Goal: Information Seeking & Learning: Learn about a topic

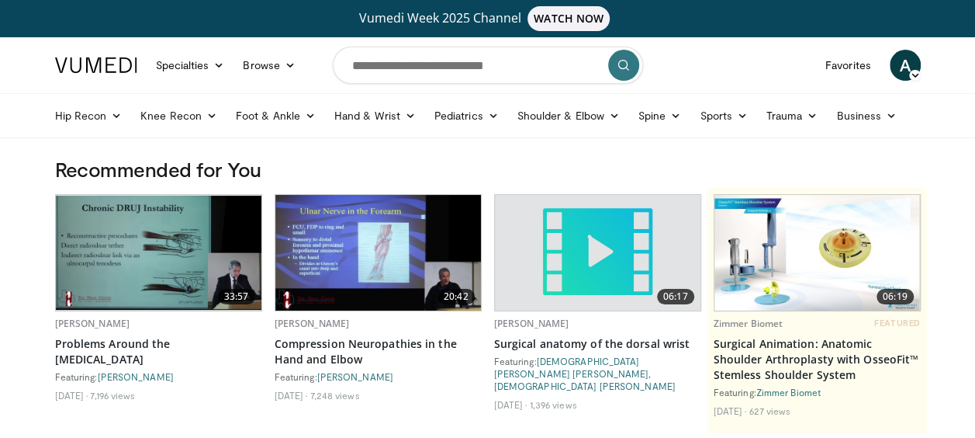
click at [388, 66] on input "Search topics, interventions" at bounding box center [488, 65] width 310 height 37
type input "**********"
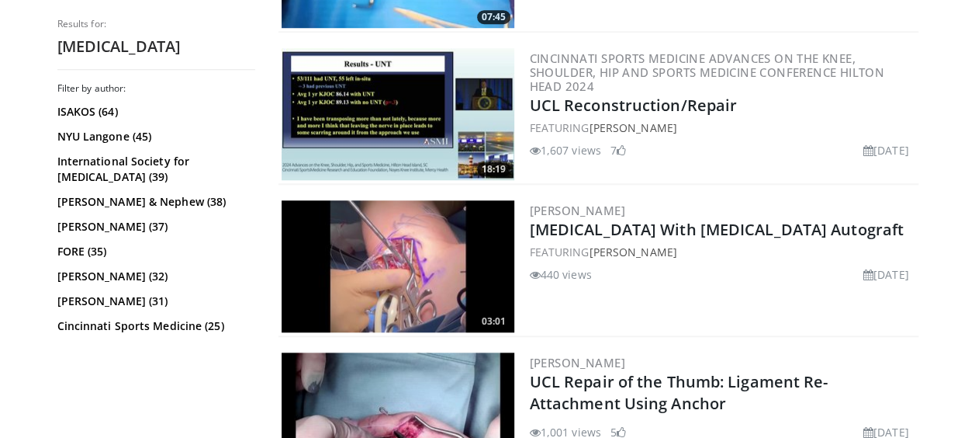
scroll to position [724, 0]
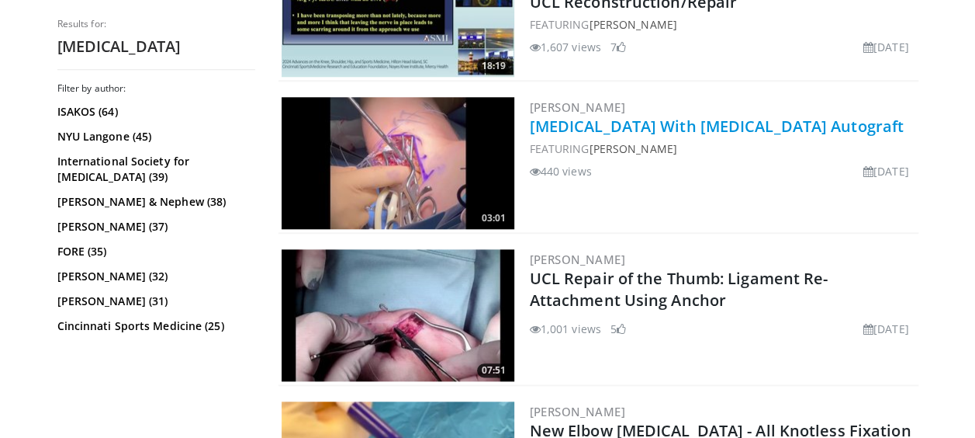
click at [617, 124] on link "[MEDICAL_DATA] With [MEDICAL_DATA] Autograft" at bounding box center [717, 126] width 374 height 21
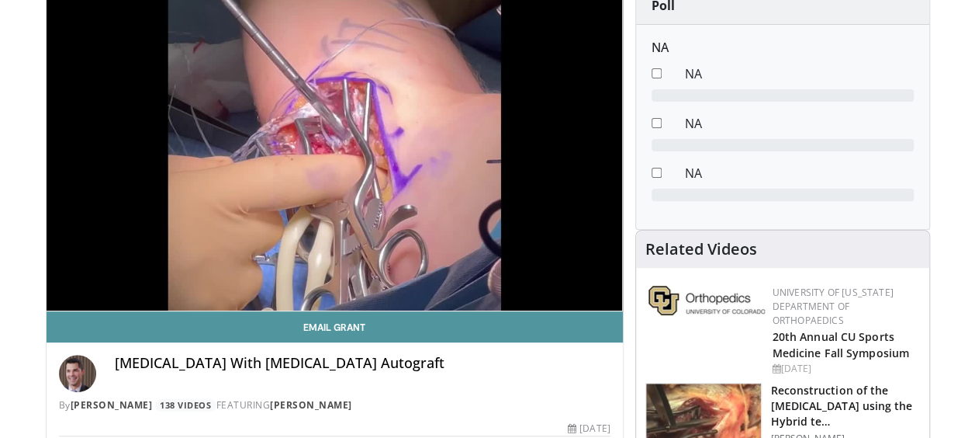
scroll to position [206, 0]
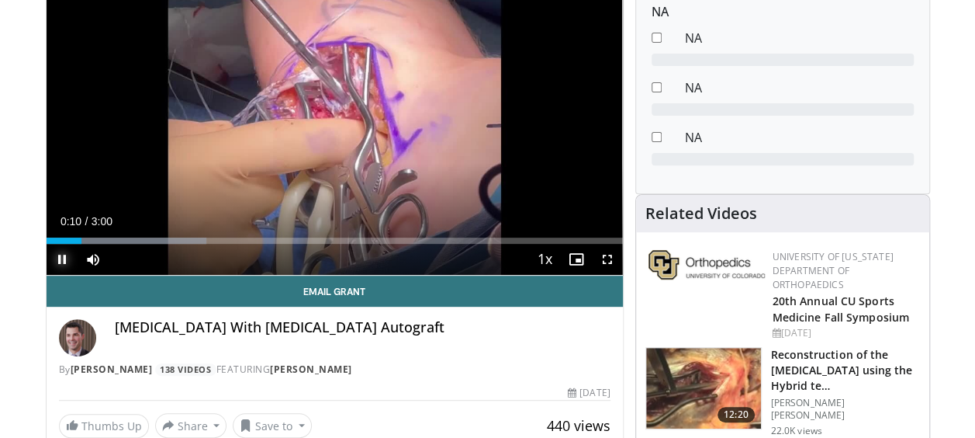
click at [74, 244] on span "Video Player" at bounding box center [62, 259] width 31 height 31
click at [68, 244] on span "Video Player" at bounding box center [62, 259] width 31 height 31
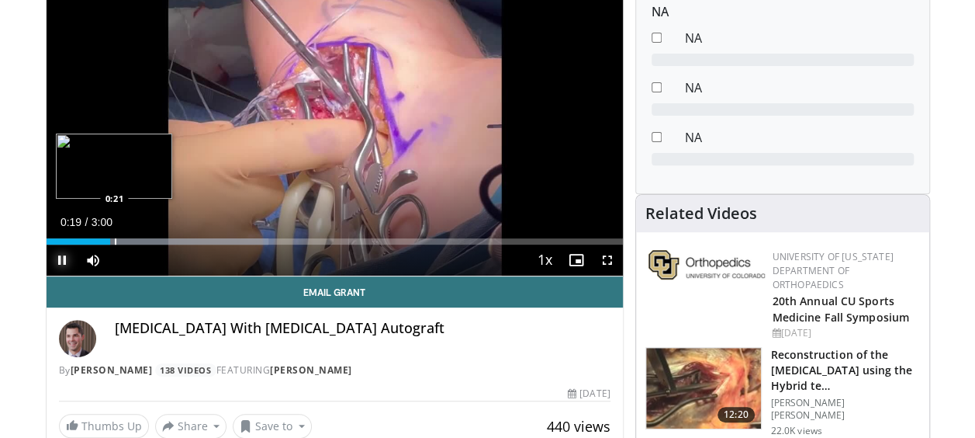
click at [115, 242] on div "Progress Bar" at bounding box center [116, 241] width 2 height 6
click at [120, 242] on div "Progress Bar" at bounding box center [121, 241] width 2 height 6
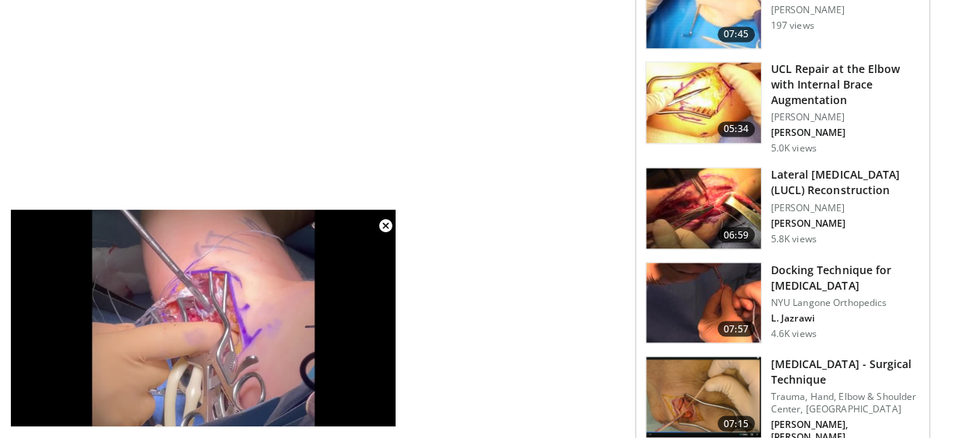
scroll to position [1345, 0]
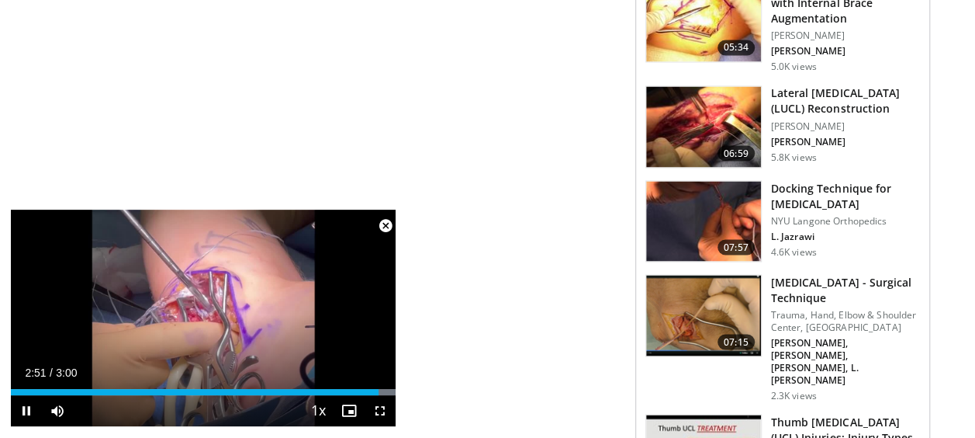
click at [383, 223] on span "Video Player" at bounding box center [385, 225] width 31 height 31
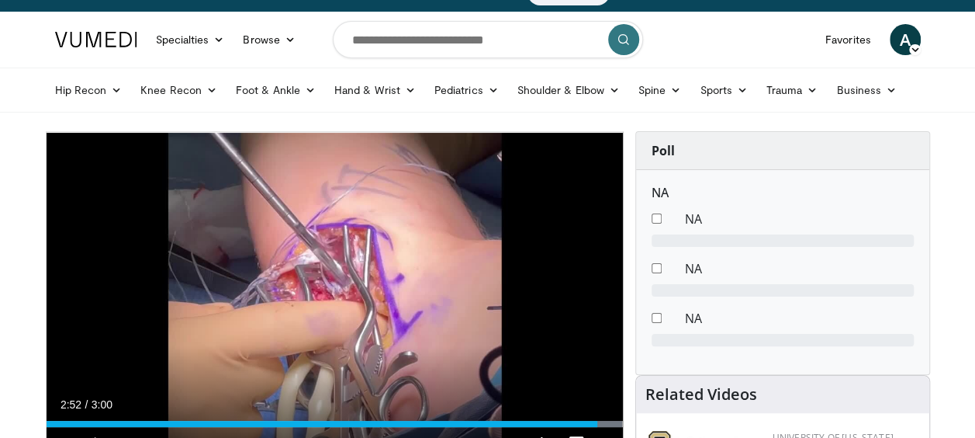
scroll to position [0, 0]
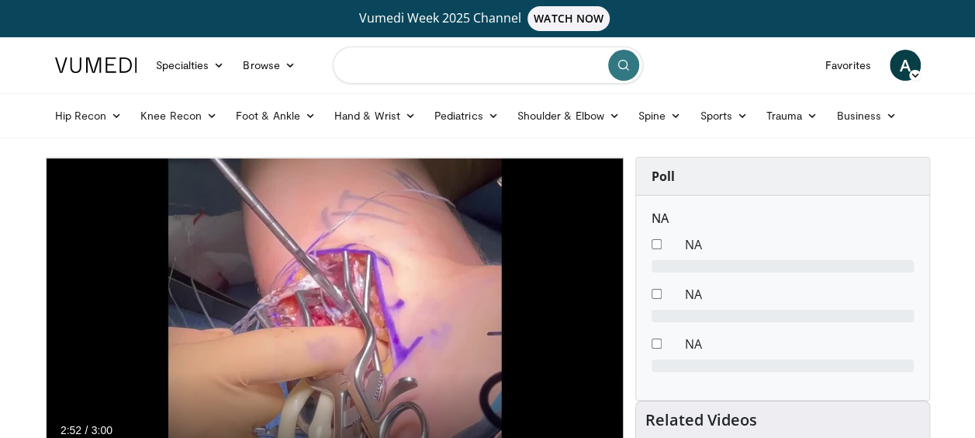
click at [529, 70] on input "Search topics, interventions" at bounding box center [488, 65] width 310 height 37
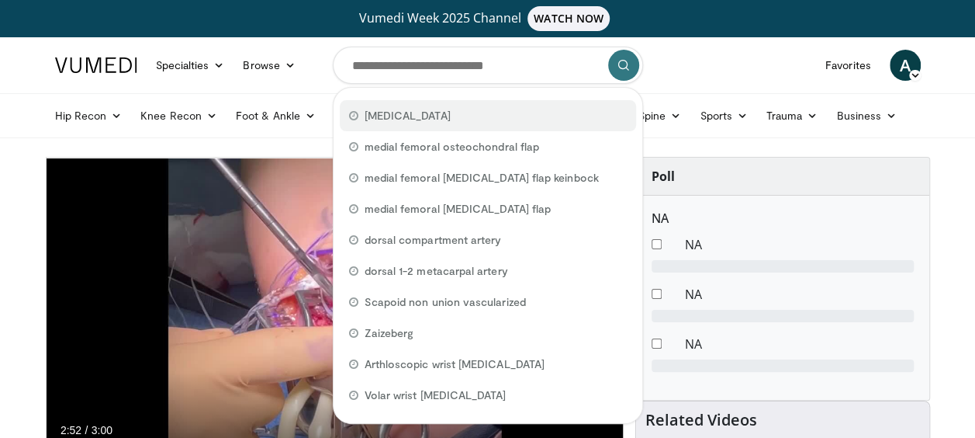
click at [465, 115] on div "UCL reconstruction" at bounding box center [488, 115] width 296 height 31
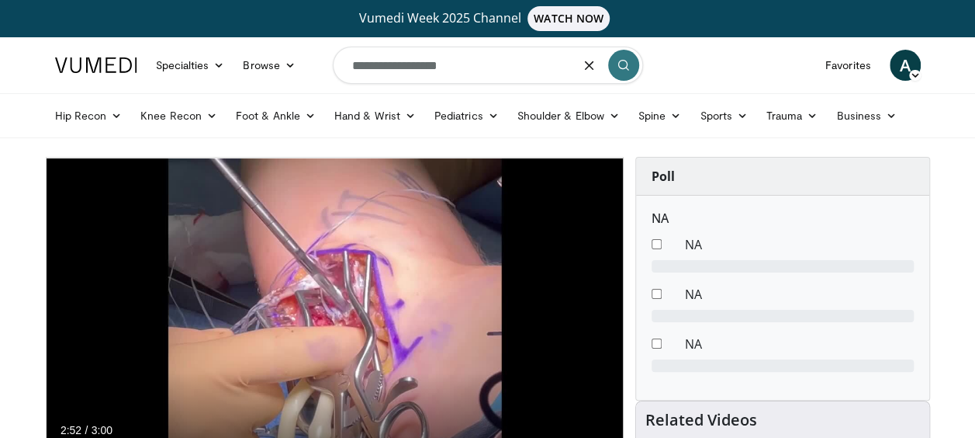
click at [528, 64] on input "**********" at bounding box center [488, 65] width 310 height 37
type input "**********"
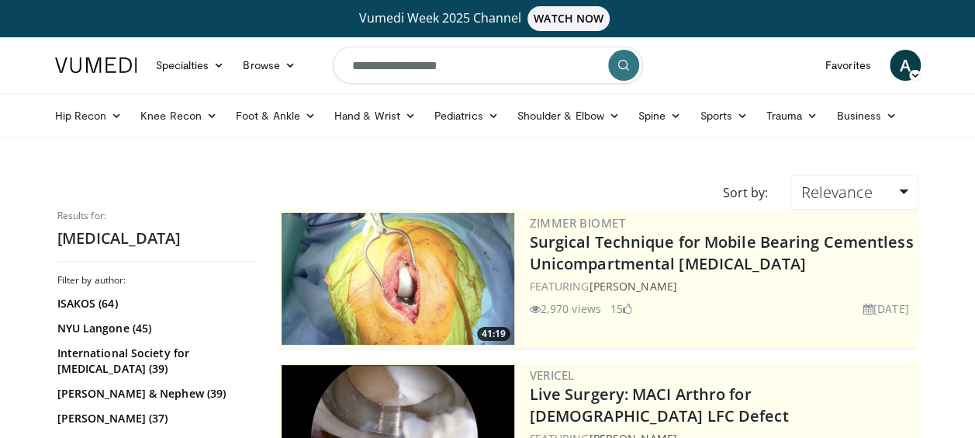
click at [528, 64] on input "**********" at bounding box center [488, 65] width 310 height 37
type input "**********"
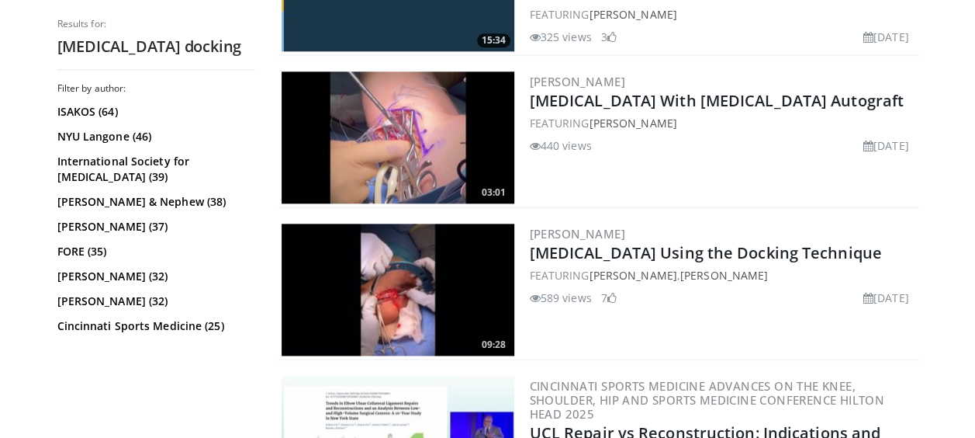
scroll to position [931, 0]
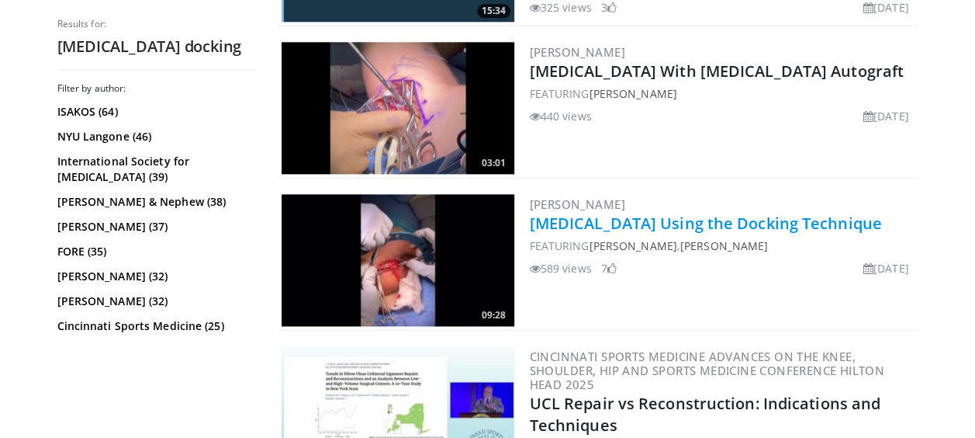
click at [534, 231] on link "UCL Reconstruction Using the Docking Technique" at bounding box center [706, 223] width 352 height 21
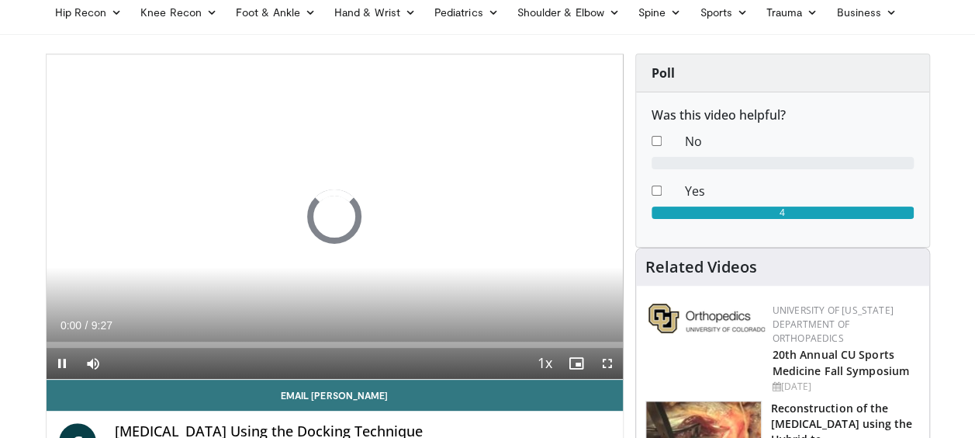
scroll to position [206, 0]
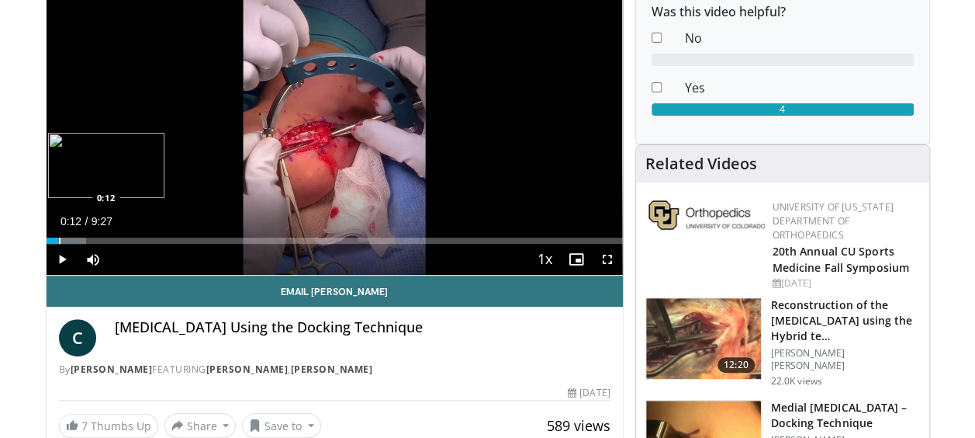
click at [59, 237] on div "Progress Bar" at bounding box center [60, 240] width 2 height 6
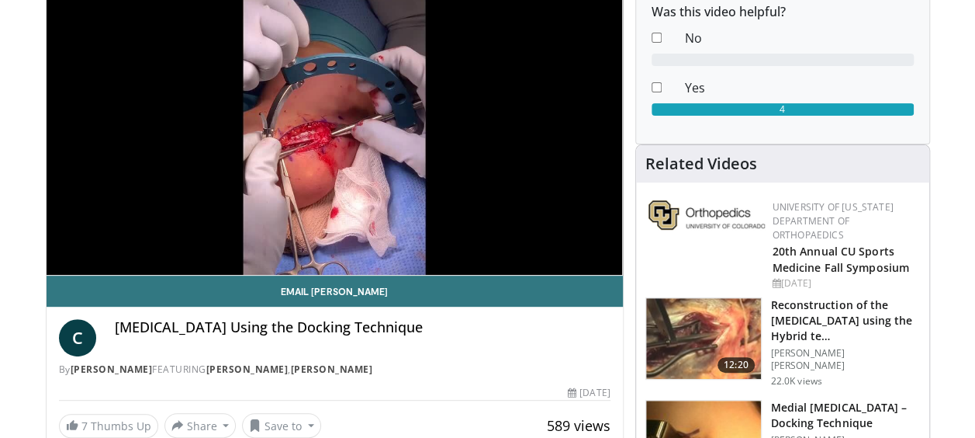
click at [76, 239] on video-js "**********" at bounding box center [335, 113] width 577 height 324
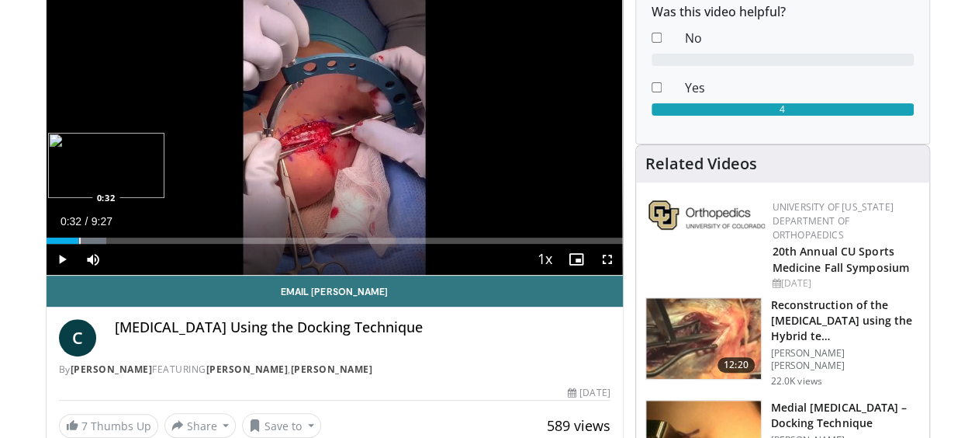
click at [79, 238] on div "Progress Bar" at bounding box center [80, 240] width 2 height 6
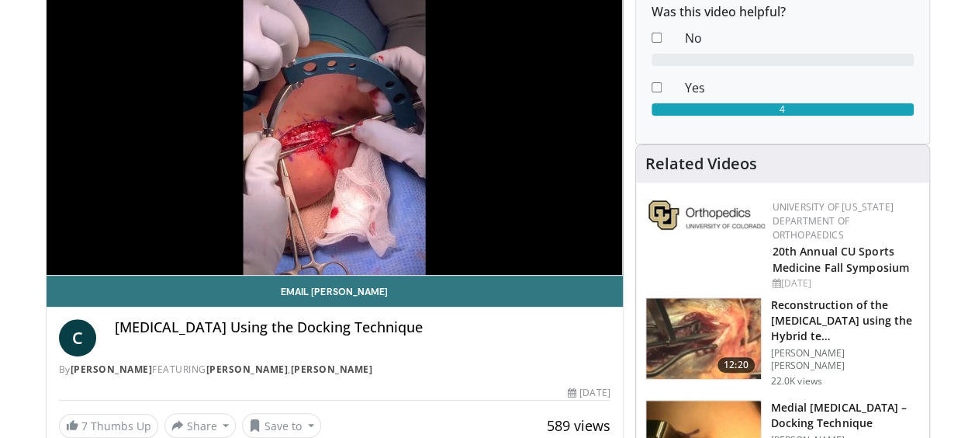
click at [95, 238] on video-js "**********" at bounding box center [335, 113] width 577 height 324
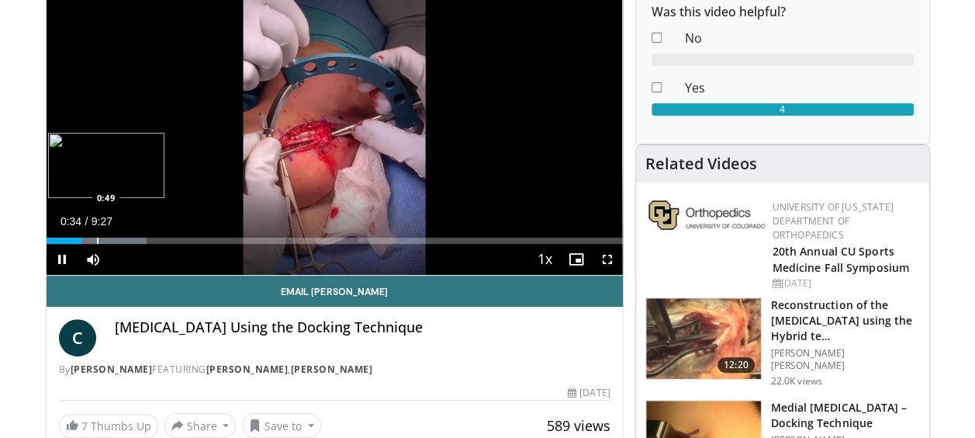
click at [97, 240] on div "Progress Bar" at bounding box center [98, 240] width 2 height 6
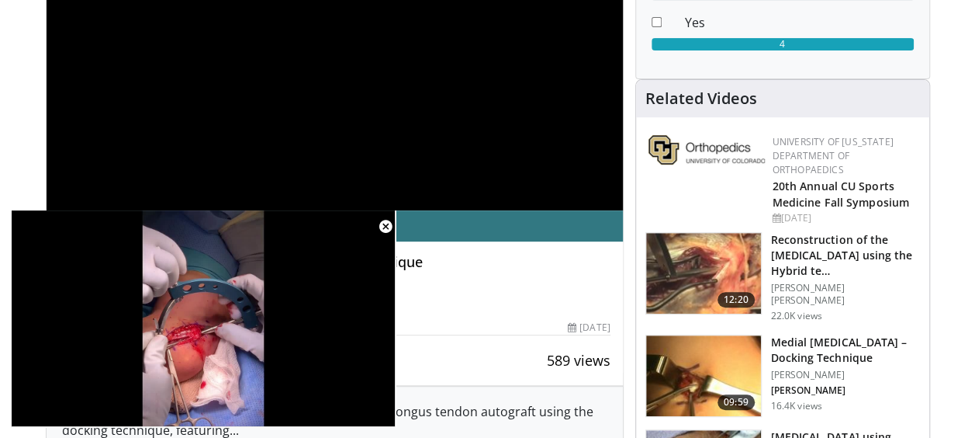
scroll to position [414, 0]
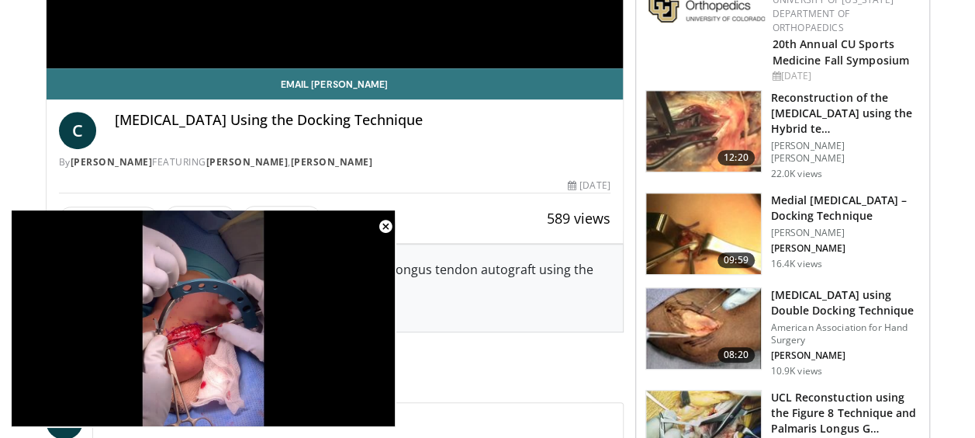
click at [791, 234] on p "[PERSON_NAME]" at bounding box center [845, 233] width 149 height 12
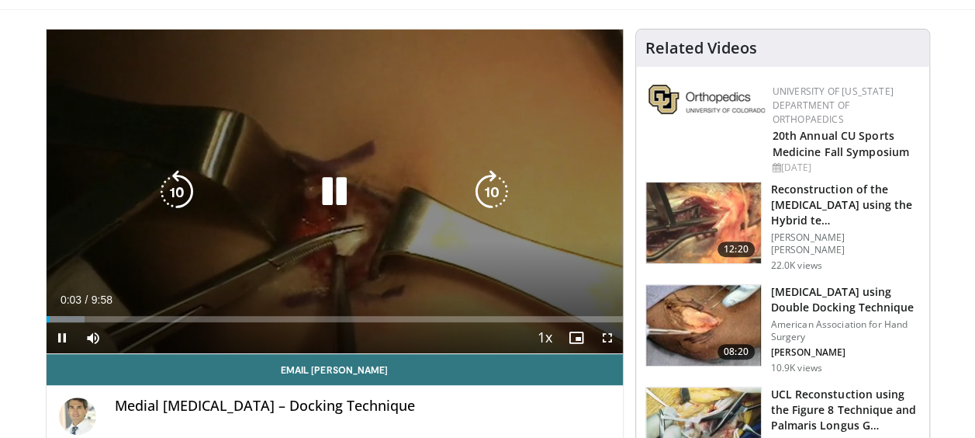
scroll to position [103, 0]
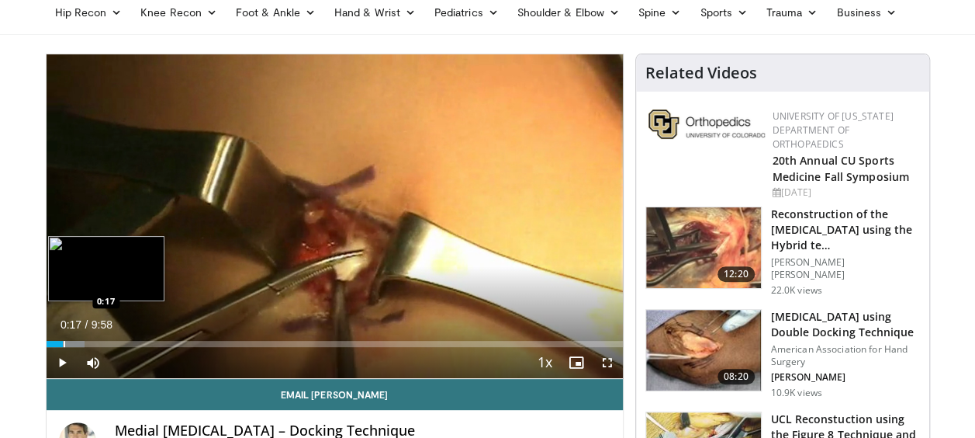
click at [64, 341] on div "Progress Bar" at bounding box center [65, 344] width 2 height 6
click at [96, 338] on div "Loaded : 8.37% 0:18 0:51" at bounding box center [335, 339] width 577 height 15
drag, startPoint x: 123, startPoint y: 346, endPoint x: 140, endPoint y: 345, distance: 17.1
click at [123, 347] on div "Current Time 0:53 / Duration 9:58 Pause Skip Backward Skip Forward Mute Loaded …" at bounding box center [335, 362] width 577 height 31
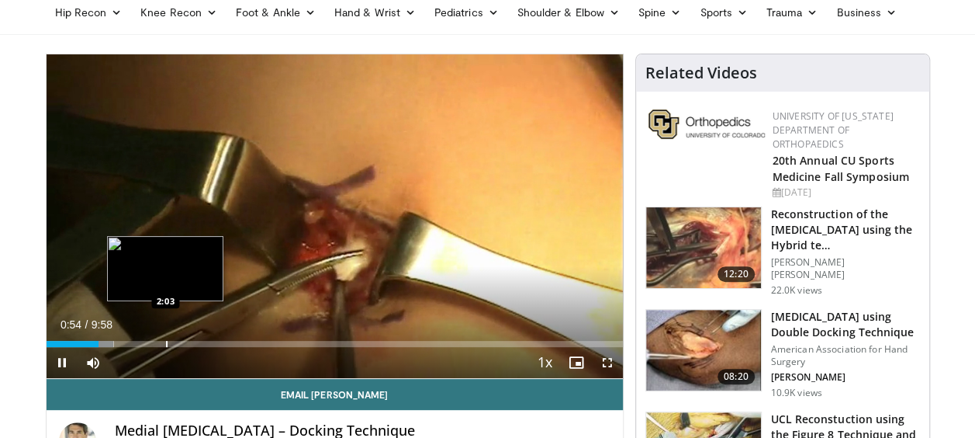
click at [166, 345] on div "Progress Bar" at bounding box center [167, 344] width 2 height 6
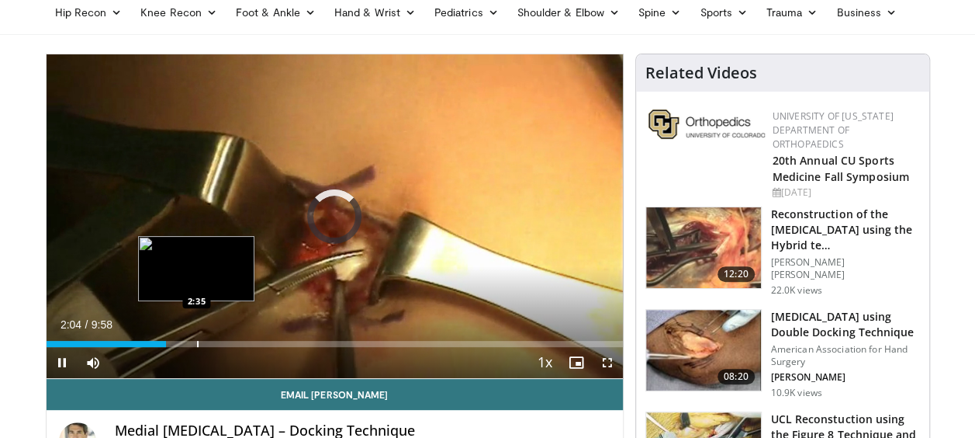
click at [196, 344] on div "Loaded : 0.00% 2:04 2:35" at bounding box center [335, 344] width 577 height 6
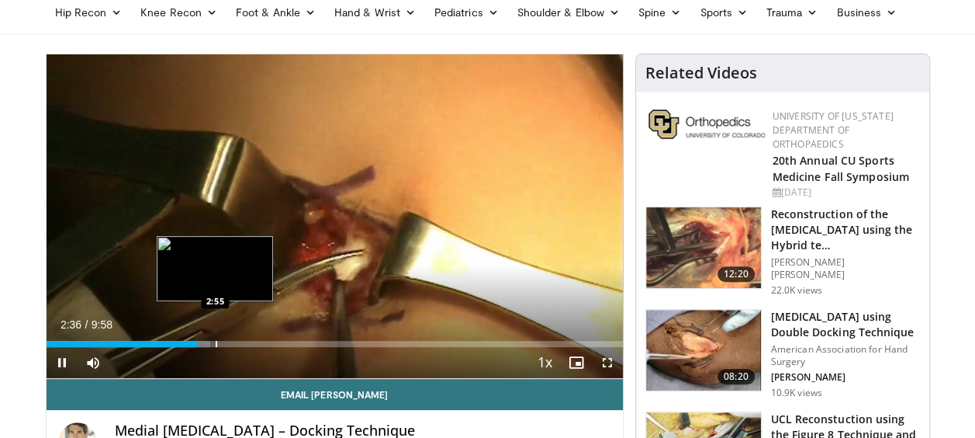
click at [216, 342] on div "Progress Bar" at bounding box center [217, 344] width 2 height 6
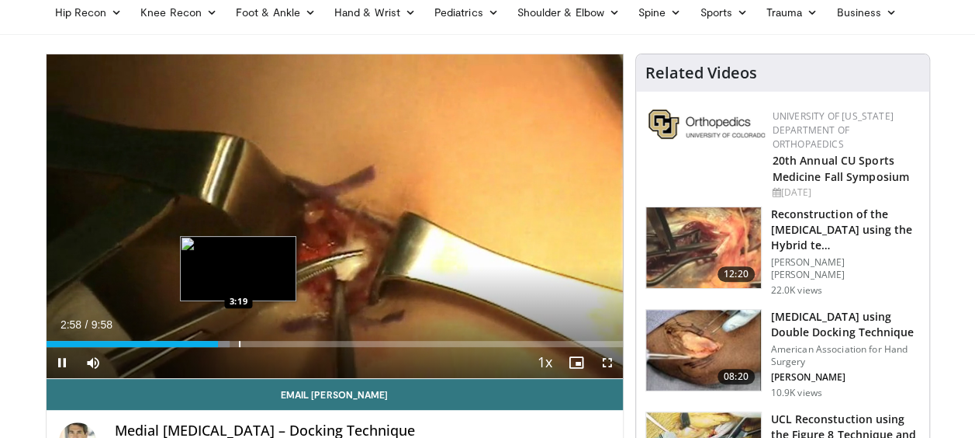
click at [236, 343] on div "Loaded : 31.80% 2:58 3:19" at bounding box center [335, 344] width 577 height 6
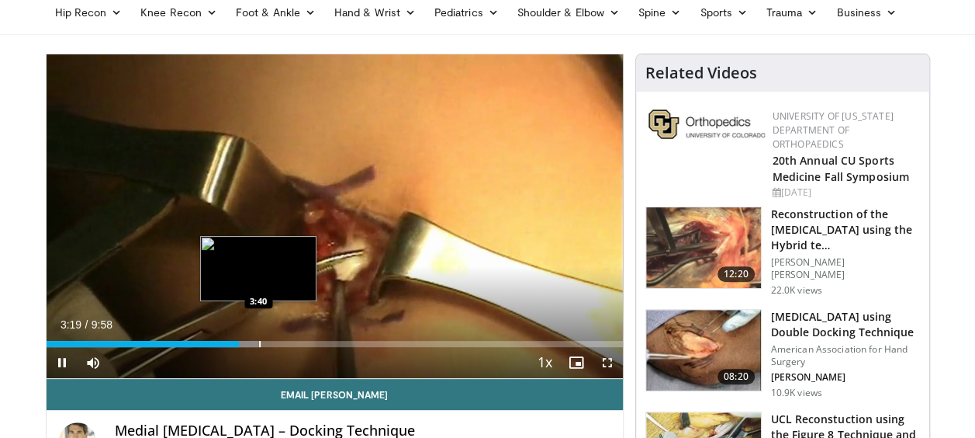
click at [259, 345] on div "Progress Bar" at bounding box center [260, 344] width 2 height 6
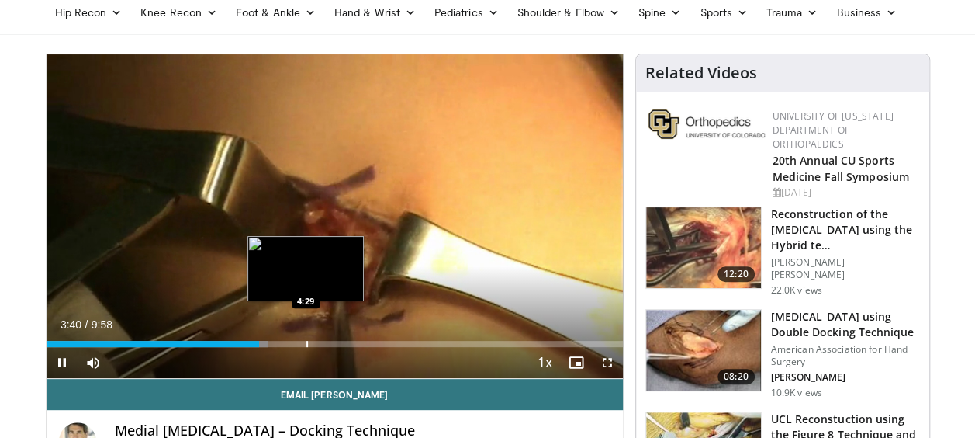
click at [306, 345] on div "Progress Bar" at bounding box center [307, 344] width 2 height 6
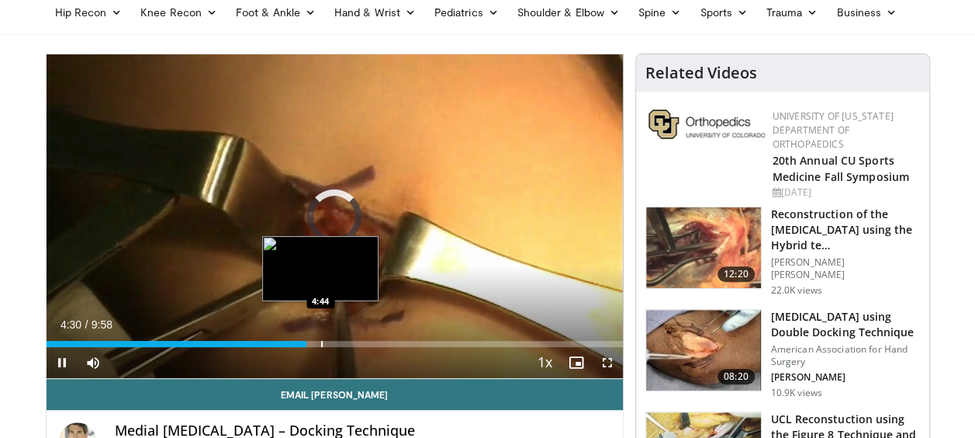
click at [321, 341] on div "Progress Bar" at bounding box center [322, 344] width 2 height 6
click at [327, 343] on div "Progress Bar" at bounding box center [328, 344] width 2 height 6
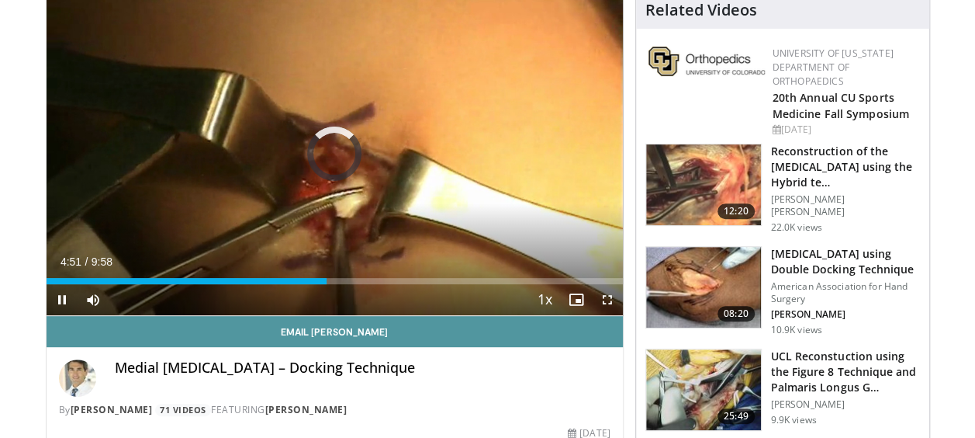
scroll to position [206, 0]
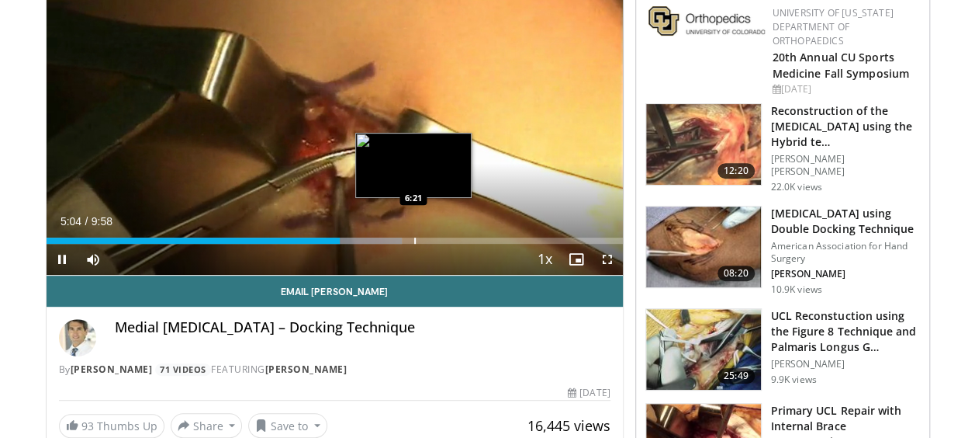
click at [414, 239] on div "Progress Bar" at bounding box center [415, 240] width 2 height 6
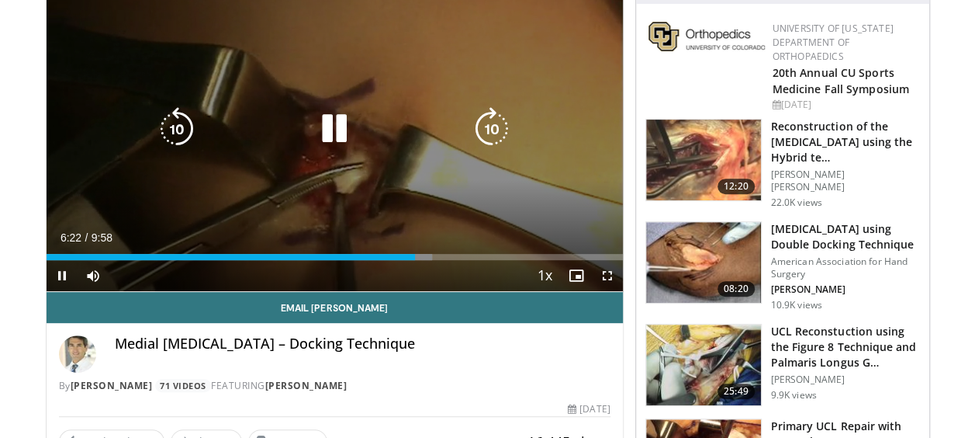
scroll to position [103, 0]
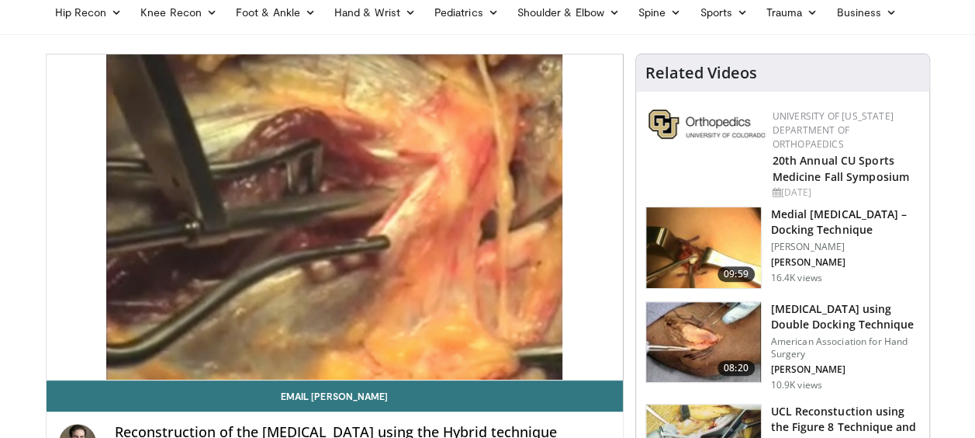
scroll to position [206, 0]
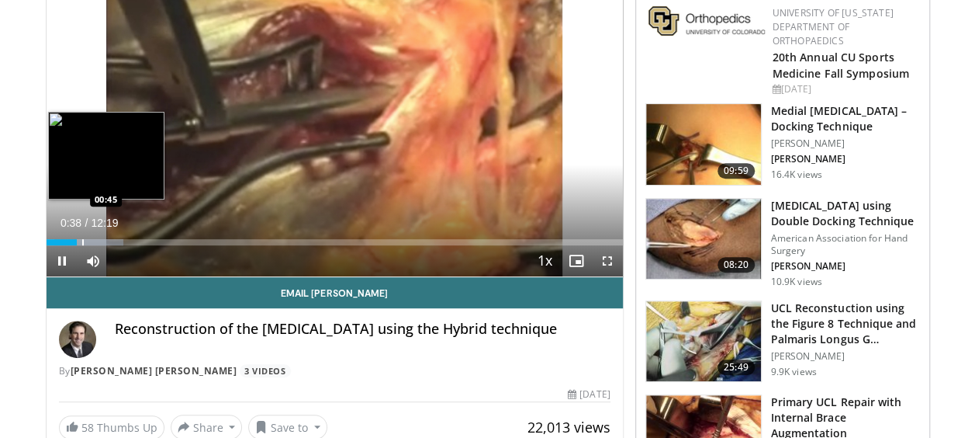
click at [82, 241] on div "Progress Bar" at bounding box center [83, 242] width 2 height 6
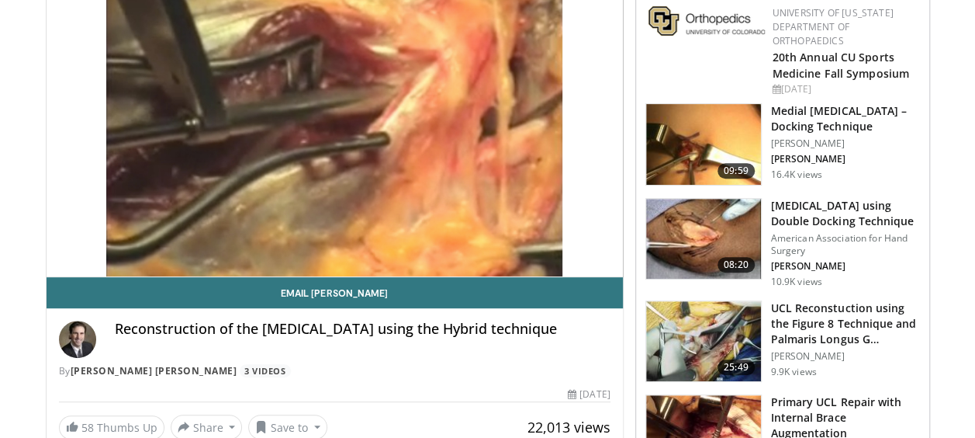
click at [95, 241] on video-js "**********" at bounding box center [335, 114] width 577 height 326
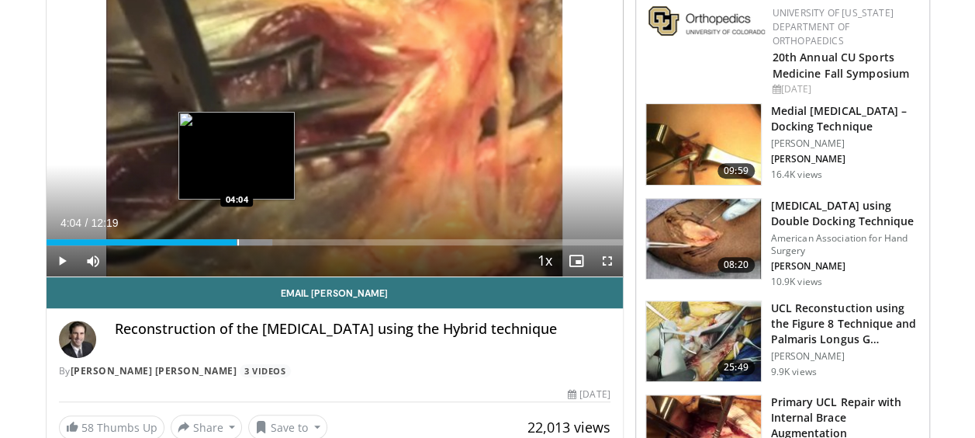
click at [237, 243] on div "Progress Bar" at bounding box center [238, 242] width 2 height 6
click at [248, 243] on div "Progress Bar" at bounding box center [249, 242] width 2 height 6
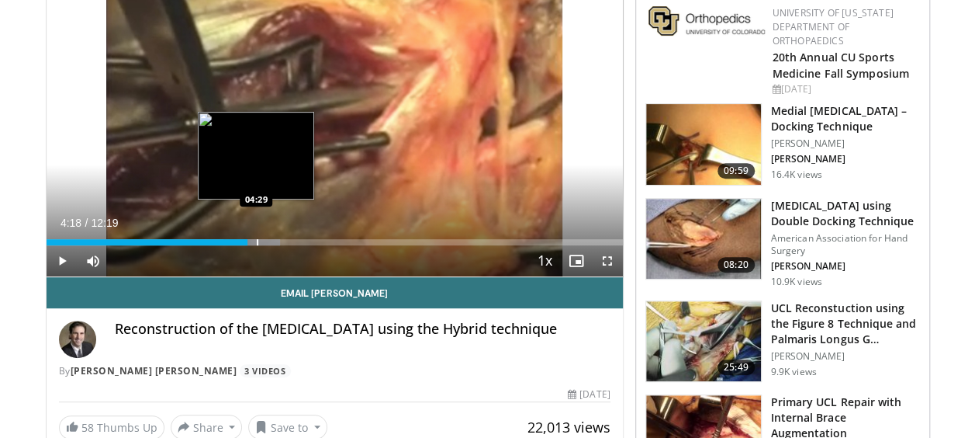
click at [257, 242] on div "Progress Bar" at bounding box center [258, 242] width 2 height 6
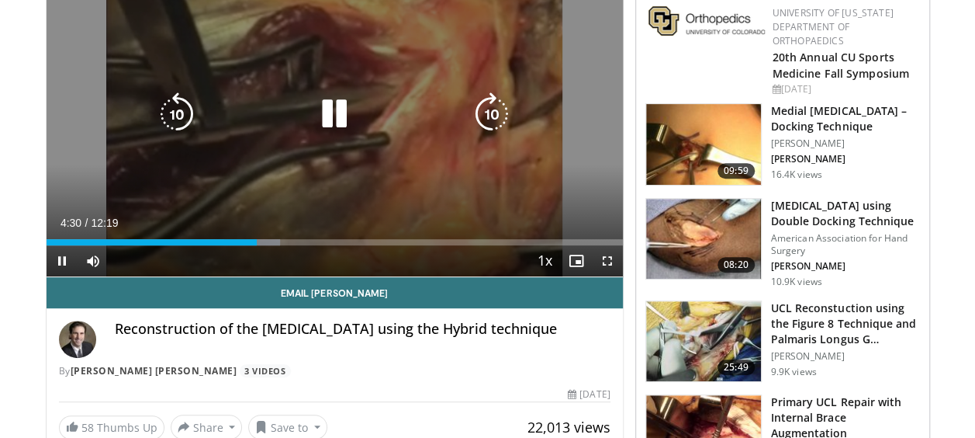
click at [265, 243] on div "Progress Bar" at bounding box center [252, 242] width 56 height 6
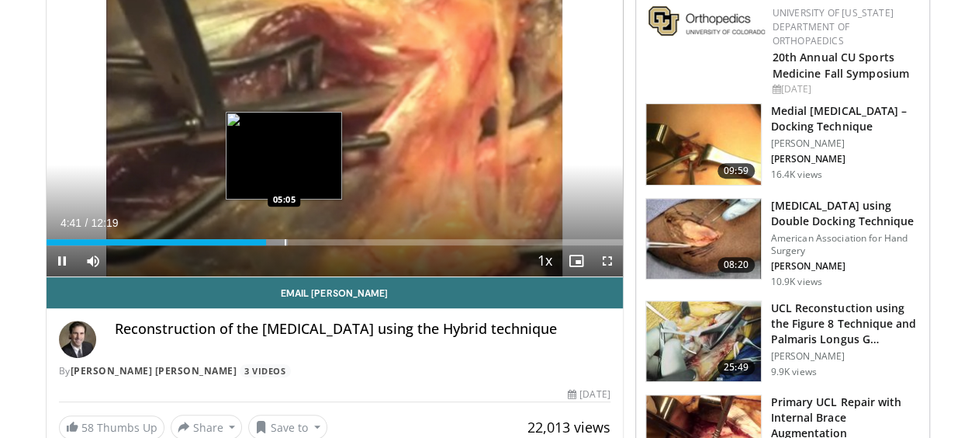
click at [285, 243] on div "Progress Bar" at bounding box center [286, 242] width 2 height 6
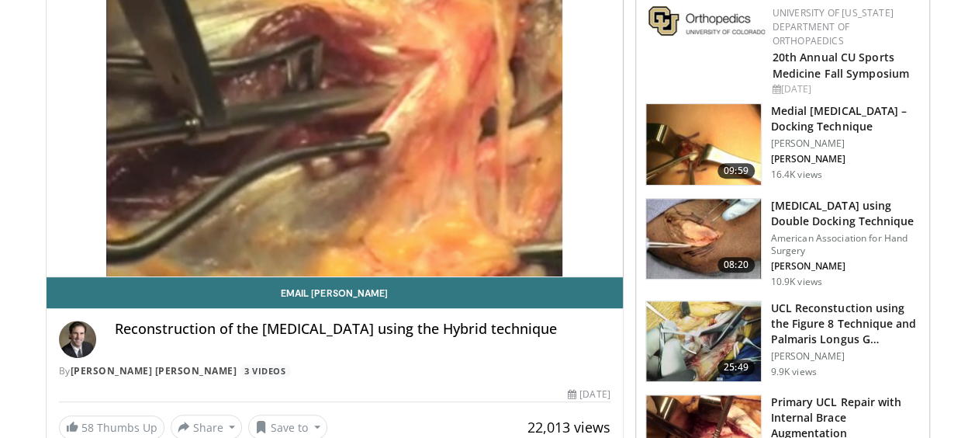
click at [292, 243] on div "10 seconds Tap to unmute" at bounding box center [335, 113] width 577 height 325
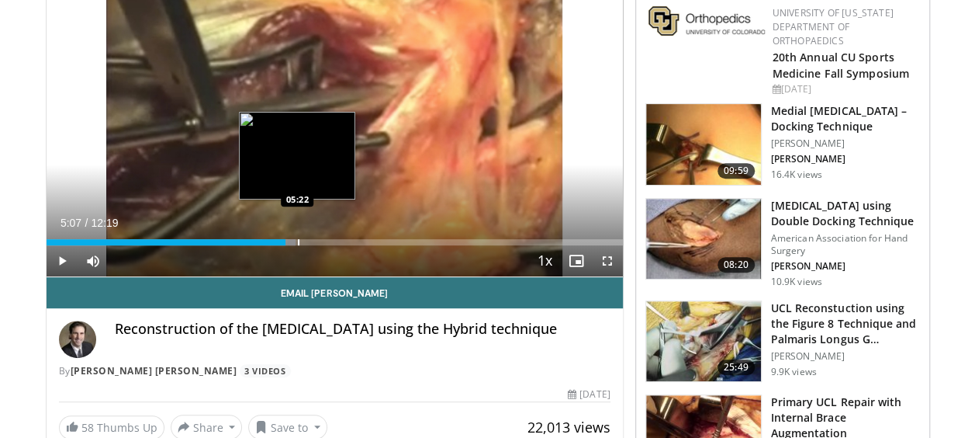
click at [296, 241] on div "Loaded : 43.32% 05:07 05:22" at bounding box center [335, 242] width 577 height 6
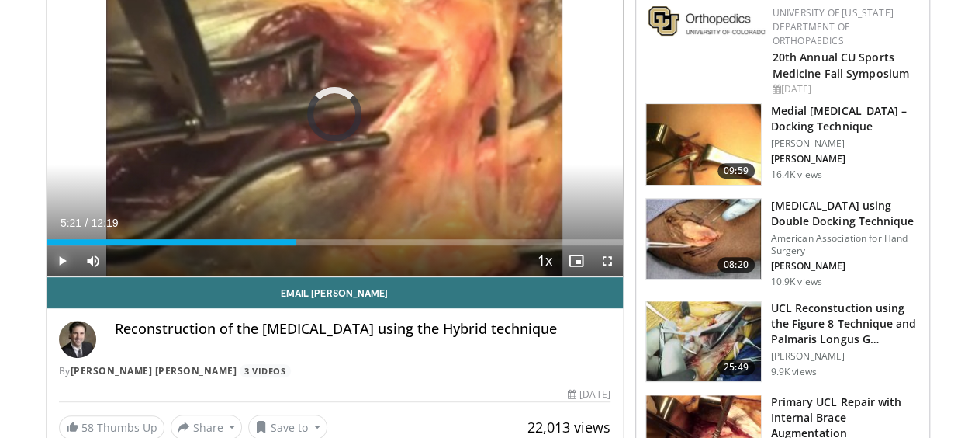
drag, startPoint x: 61, startPoint y: 257, endPoint x: 72, endPoint y: 258, distance: 11.7
click at [61, 258] on span "Video Player" at bounding box center [62, 260] width 31 height 31
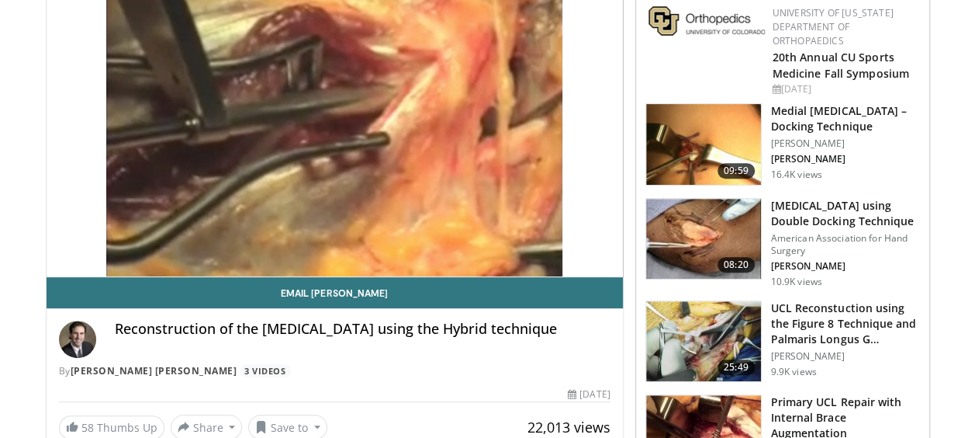
click at [309, 242] on video-js "**********" at bounding box center [335, 114] width 577 height 326
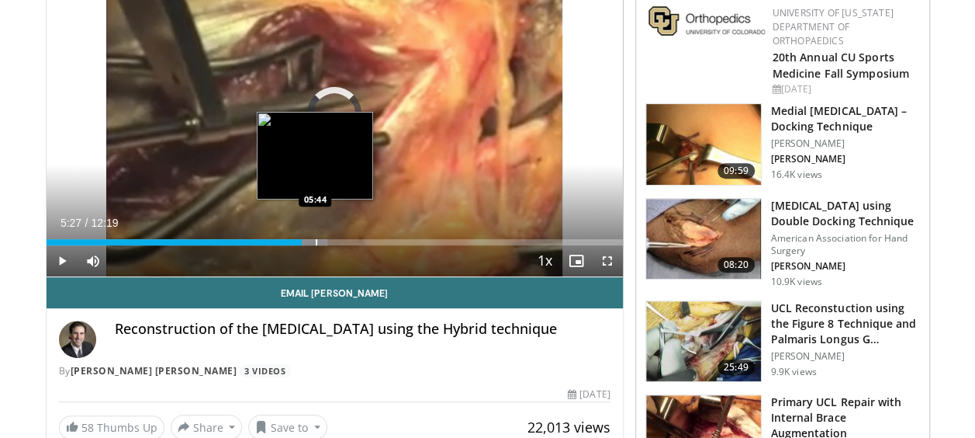
click at [316, 243] on div "Progress Bar" at bounding box center [317, 242] width 2 height 6
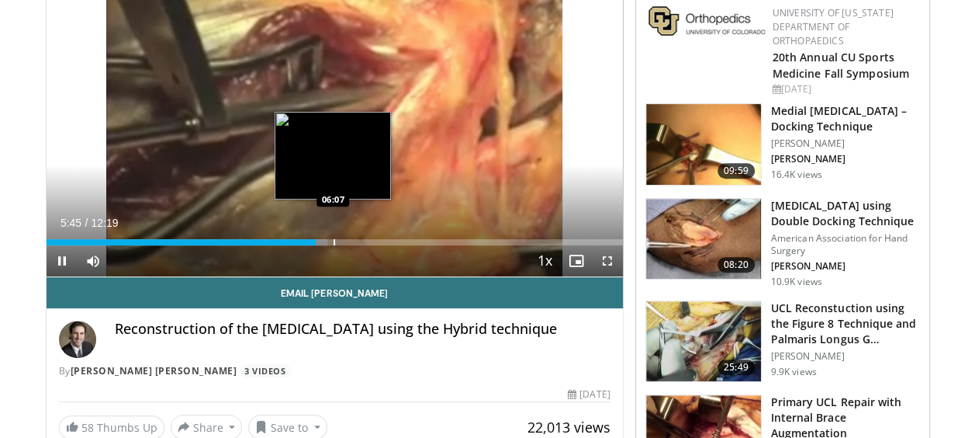
click at [334, 244] on div "Progress Bar" at bounding box center [335, 242] width 2 height 6
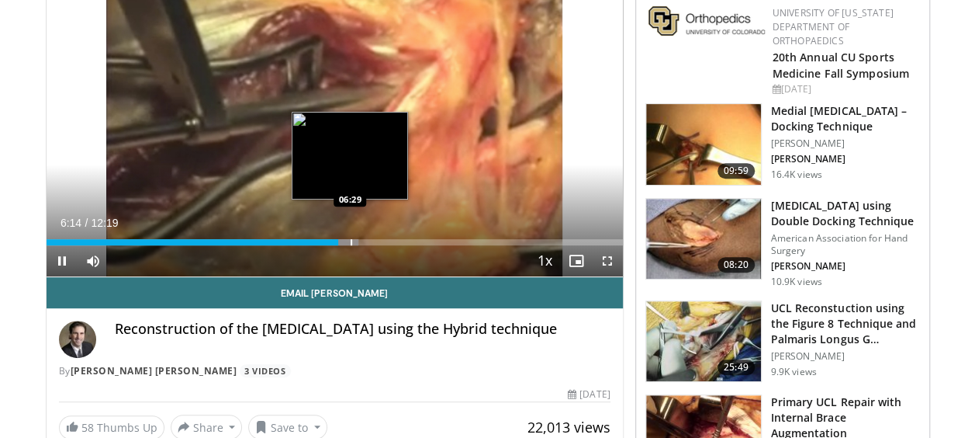
click at [351, 244] on div "Progress Bar" at bounding box center [352, 242] width 2 height 6
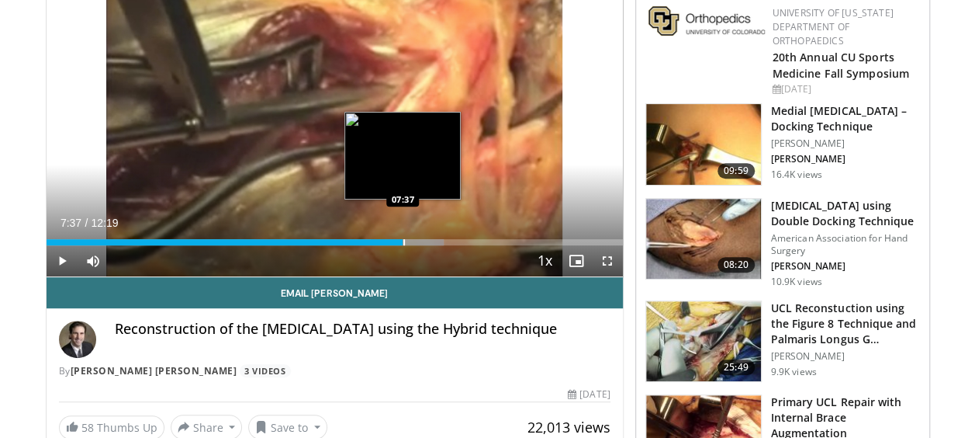
click at [403, 241] on div "Progress Bar" at bounding box center [404, 242] width 2 height 6
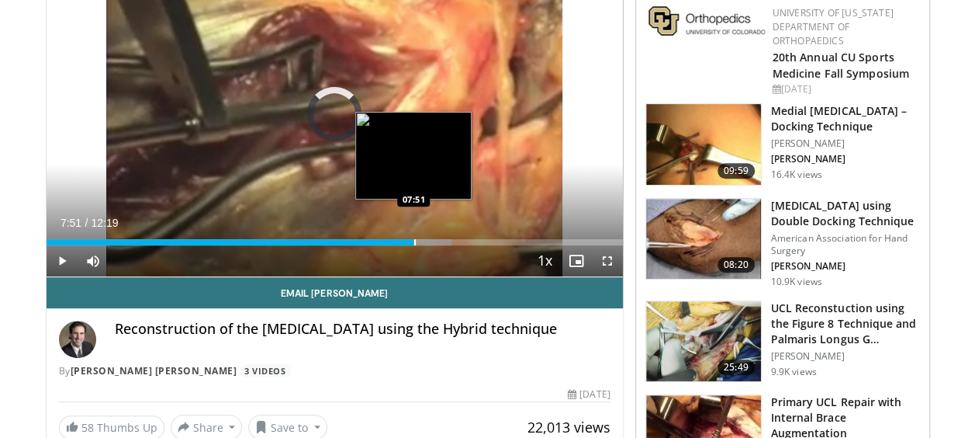
click at [414, 241] on div "Progress Bar" at bounding box center [415, 242] width 2 height 6
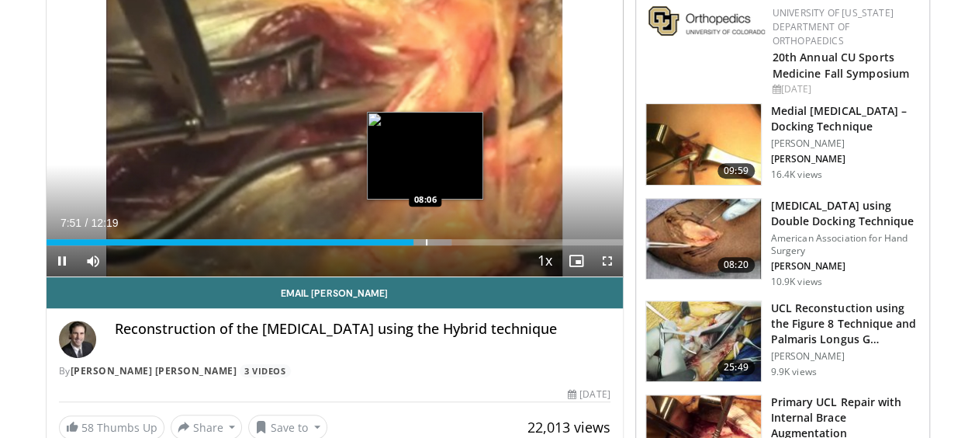
click at [427, 241] on div "Progress Bar" at bounding box center [427, 242] width 2 height 6
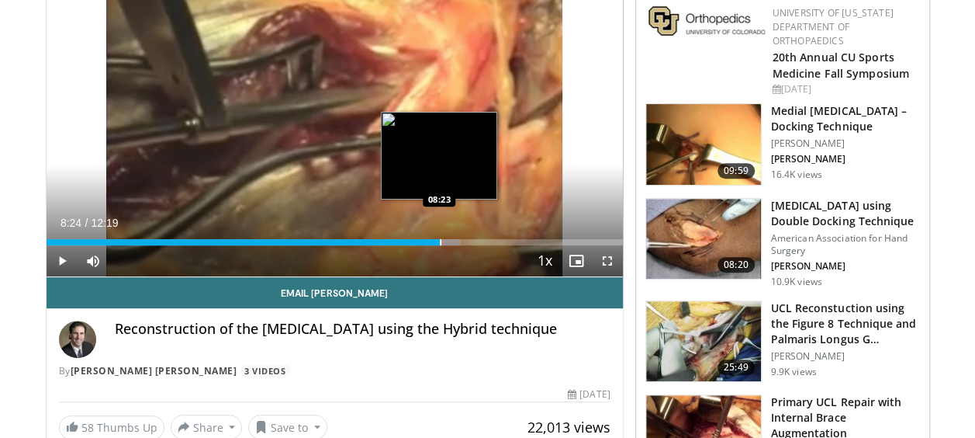
click at [440, 241] on div "Progress Bar" at bounding box center [441, 242] width 2 height 6
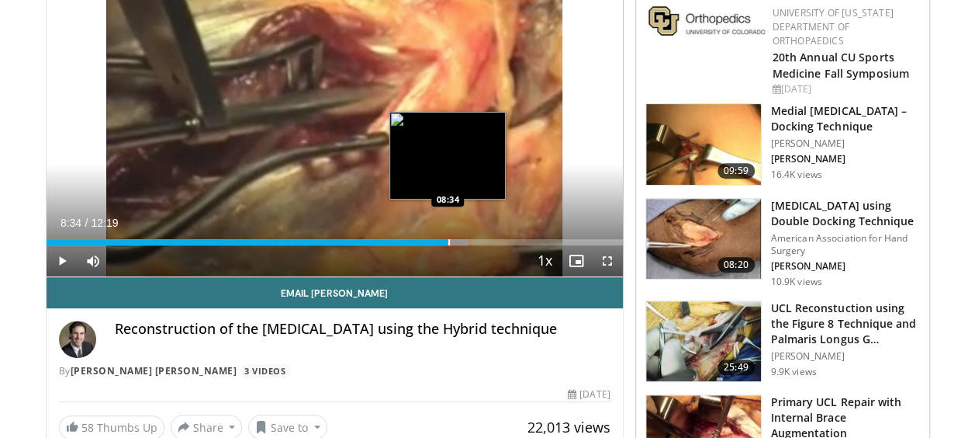
click at [448, 241] on div "Progress Bar" at bounding box center [449, 242] width 2 height 6
click at [455, 241] on div "Progress Bar" at bounding box center [456, 242] width 2 height 6
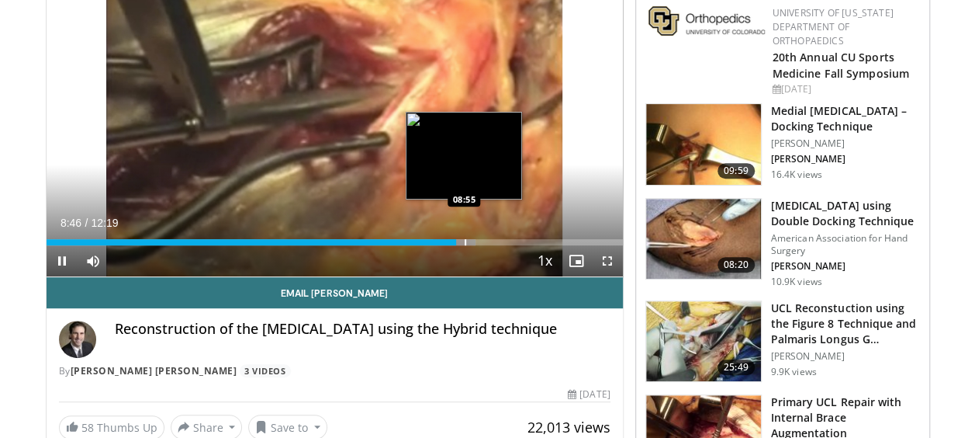
click at [465, 241] on div "Progress Bar" at bounding box center [466, 242] width 2 height 6
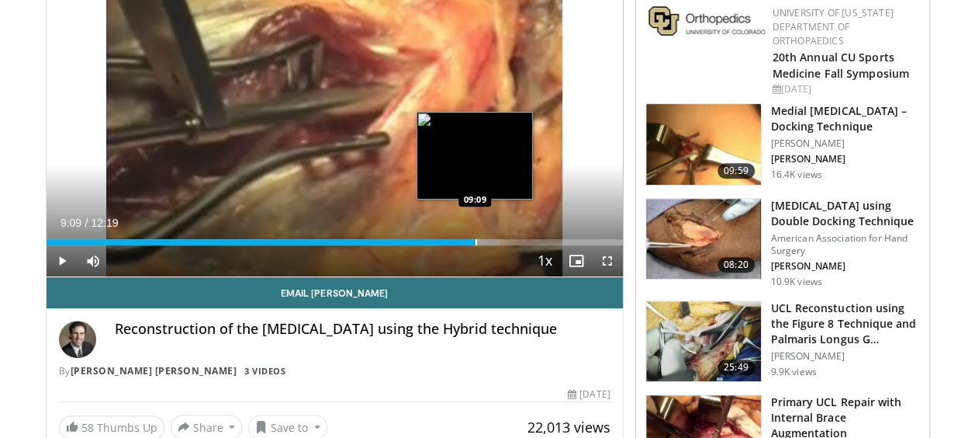
click at [476, 243] on div "Progress Bar" at bounding box center [477, 242] width 2 height 6
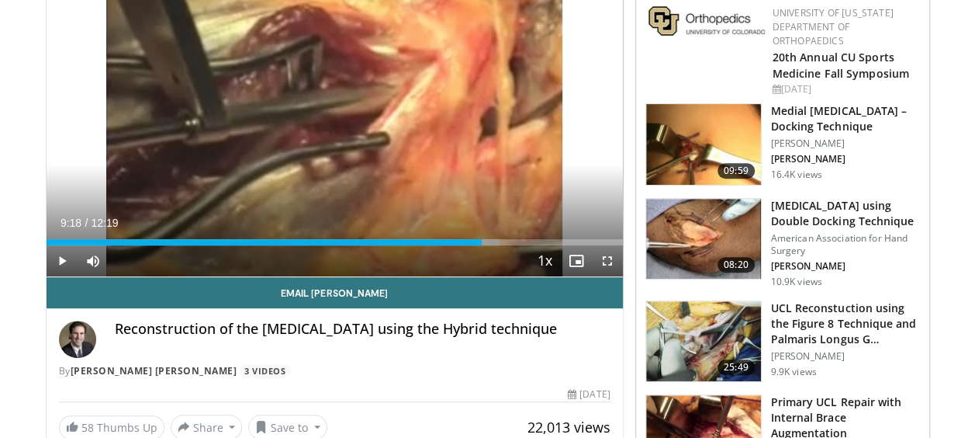
click at [483, 245] on div "Current Time 9:18 / Duration 12:19 Play Skip Backward Skip Forward Mute 100% Lo…" at bounding box center [335, 260] width 577 height 31
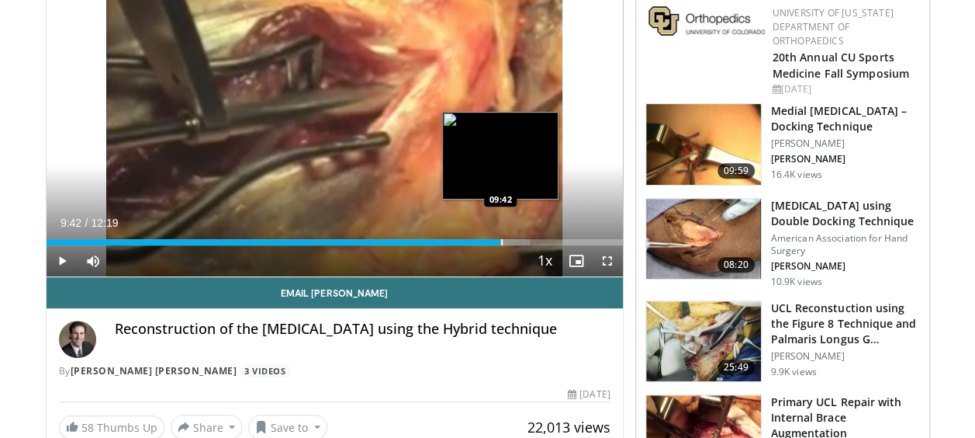
click at [501, 242] on div "Progress Bar" at bounding box center [502, 242] width 2 height 6
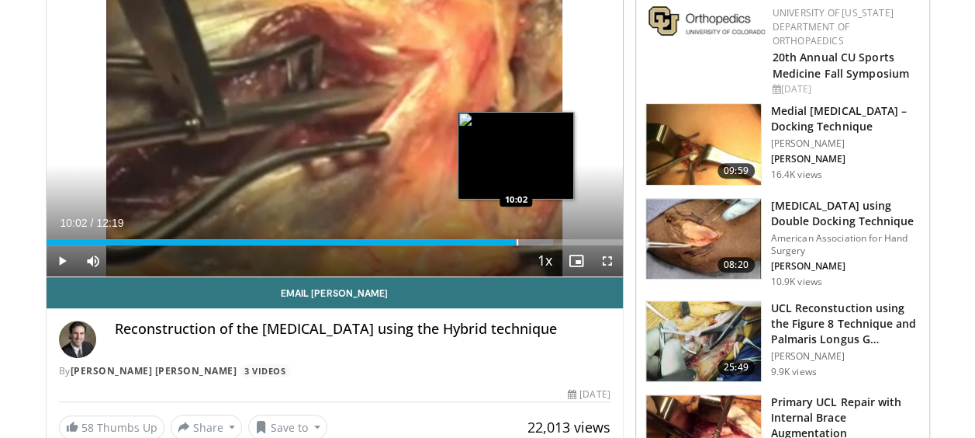
click at [517, 243] on div "Progress Bar" at bounding box center [518, 242] width 2 height 6
click at [525, 243] on div "Progress Bar" at bounding box center [526, 242] width 2 height 6
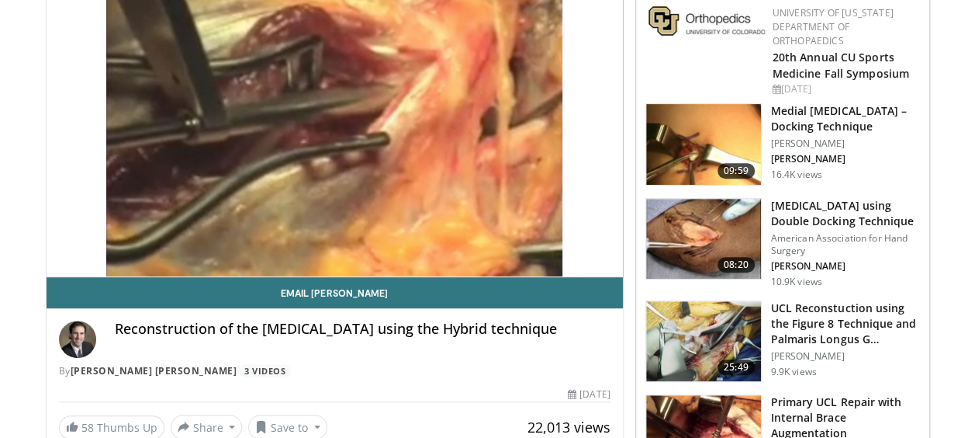
click at [535, 243] on div "10 seconds Tap to unmute" at bounding box center [335, 113] width 577 height 325
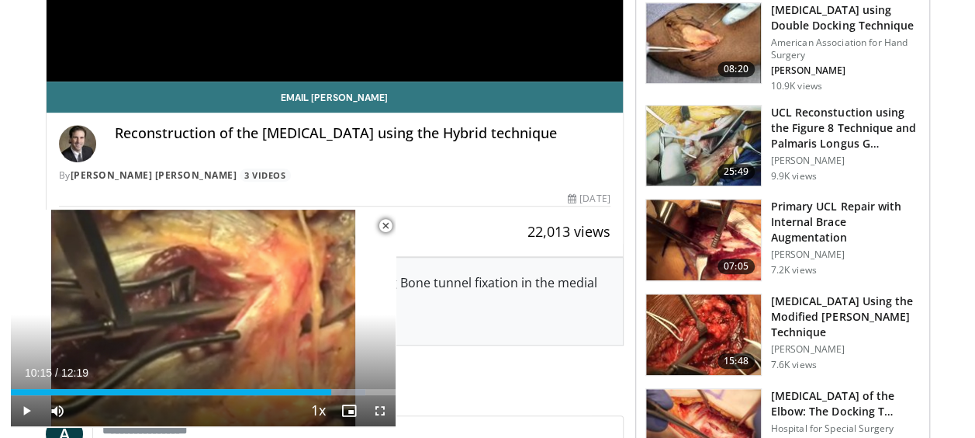
scroll to position [517, 0]
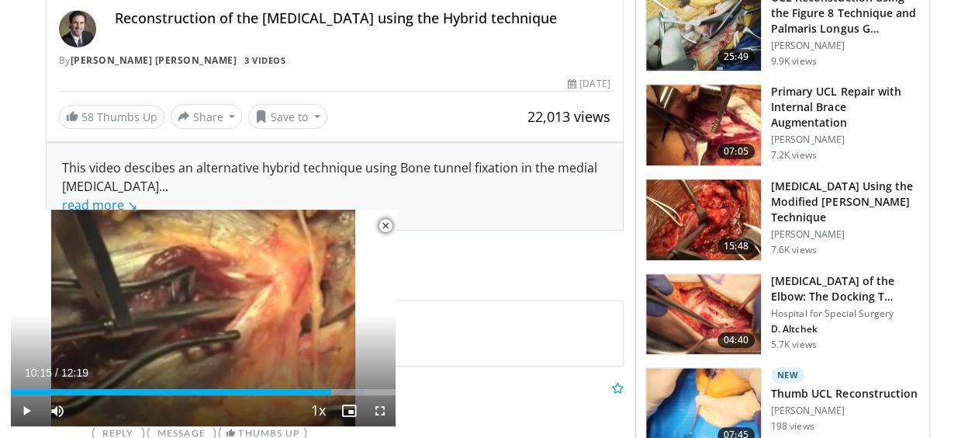
click at [743, 135] on img at bounding box center [703, 125] width 115 height 81
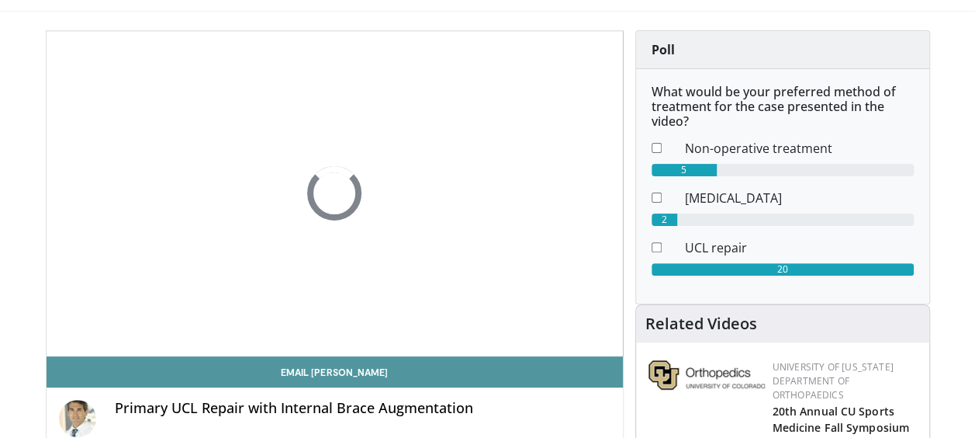
scroll to position [206, 0]
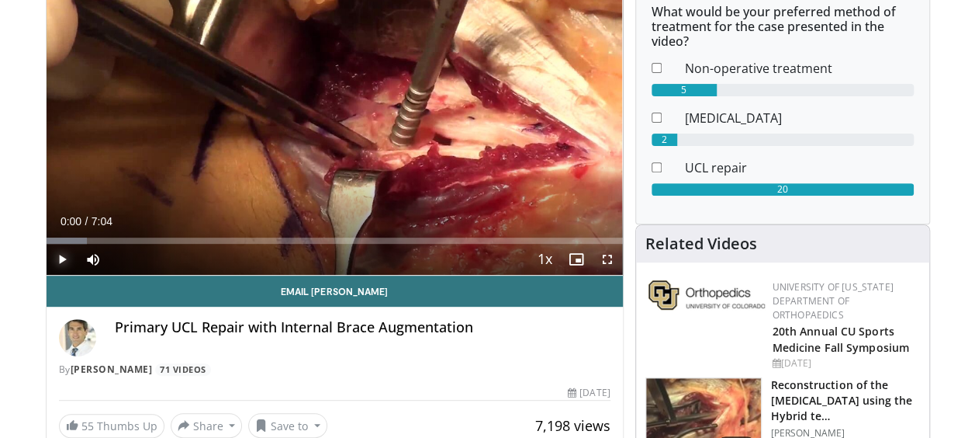
click at [61, 259] on span "Video Player" at bounding box center [62, 259] width 31 height 31
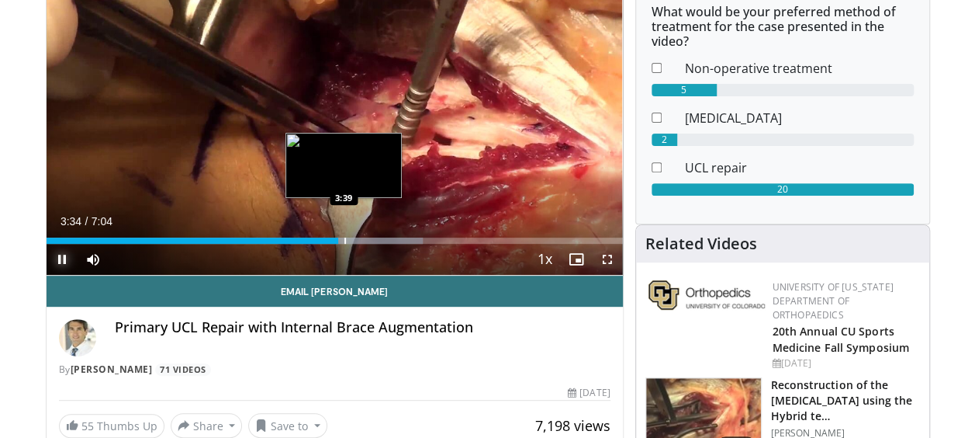
click at [345, 242] on div "Progress Bar" at bounding box center [346, 240] width 2 height 6
